Goal: Register for event/course

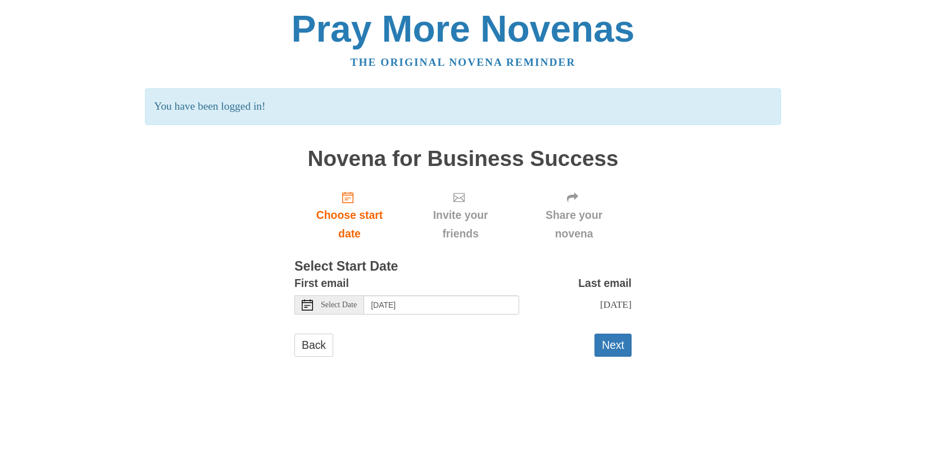
click at [341, 303] on span "Select Date" at bounding box center [339, 305] width 36 height 8
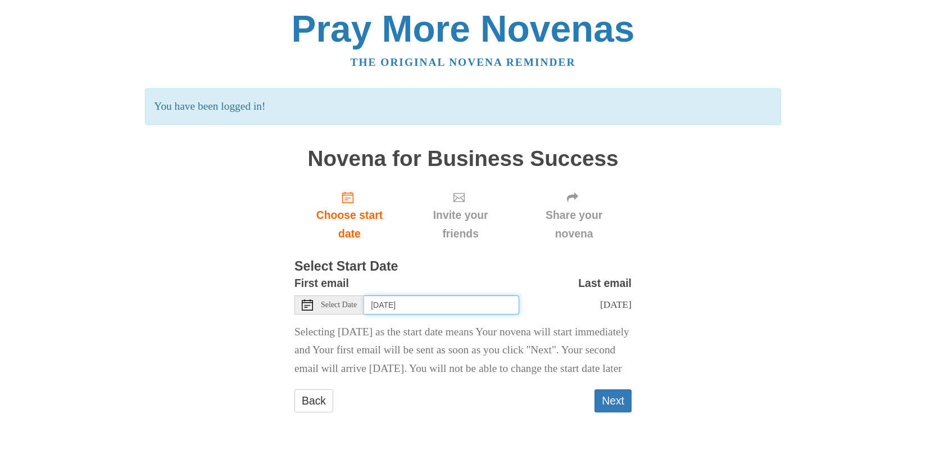
click at [417, 304] on input "Wednesday, September 3rd" at bounding box center [441, 304] width 155 height 19
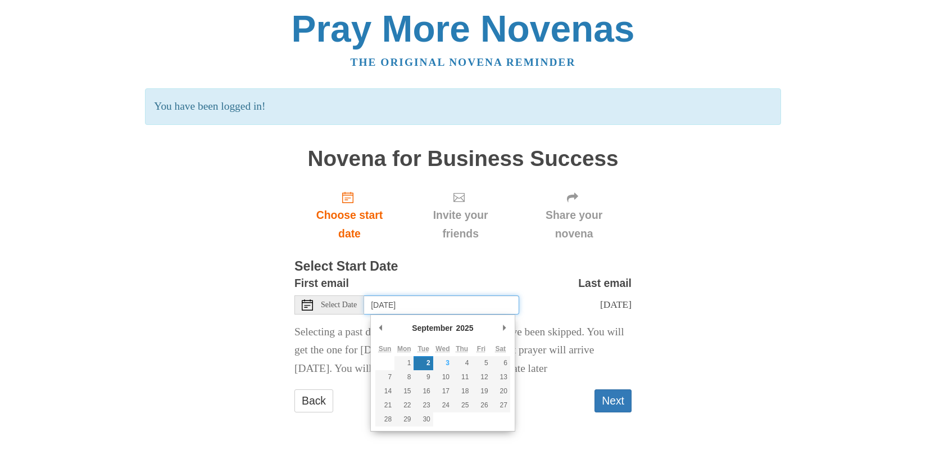
click at [483, 302] on input "Tuesday, September 2nd" at bounding box center [441, 304] width 155 height 19
type input "Wednesday, September 3rd"
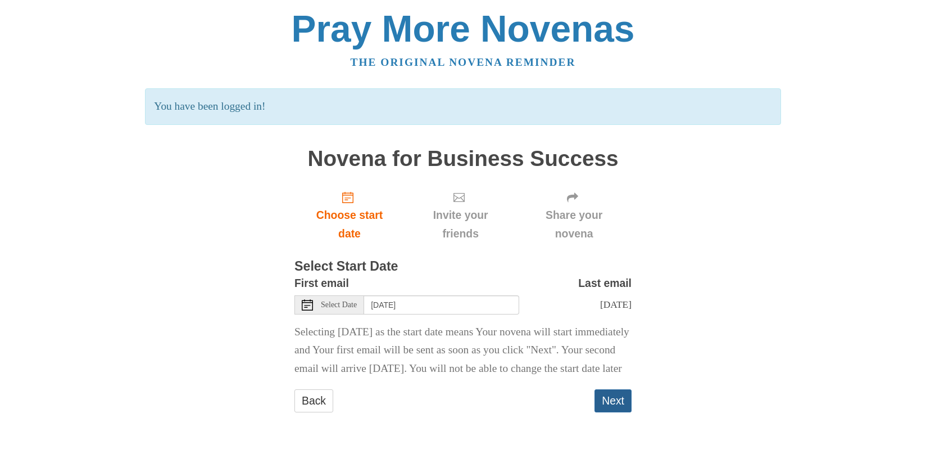
click at [603, 412] on button "Next" at bounding box center [613, 400] width 37 height 23
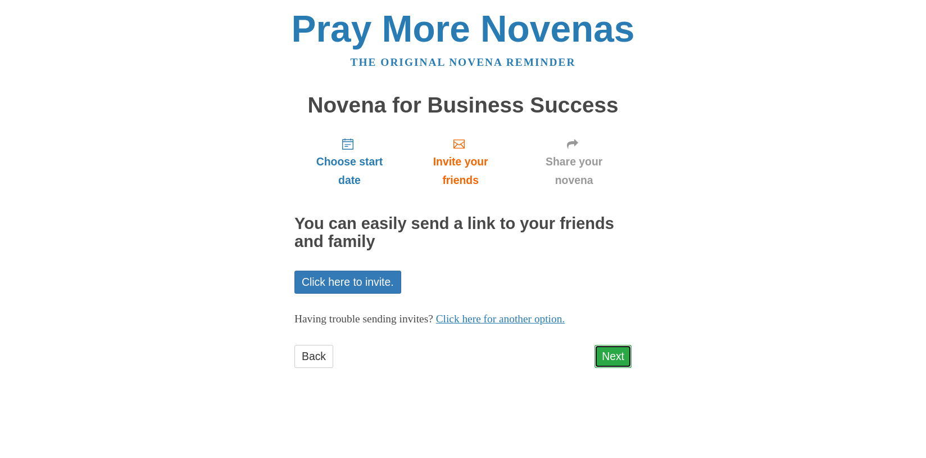
click at [610, 354] on link "Next" at bounding box center [613, 356] width 37 height 23
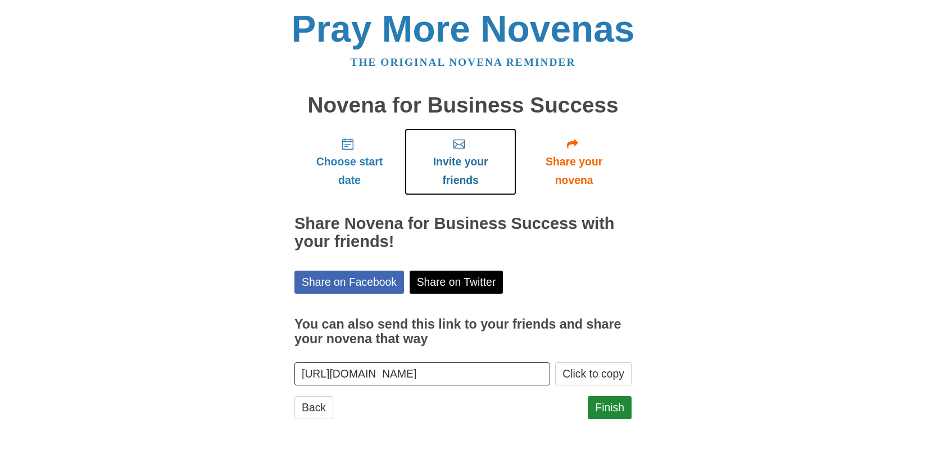
click at [459, 147] on icon "Invite your friends" at bounding box center [459, 143] width 11 height 11
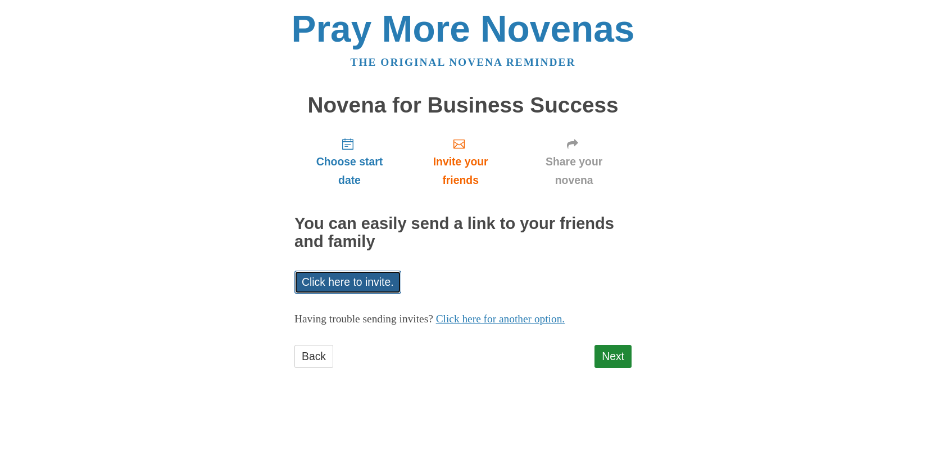
click at [347, 279] on link "Click here to invite." at bounding box center [348, 281] width 107 height 23
